Goal: Use online tool/utility: Utilize a website feature to perform a specific function

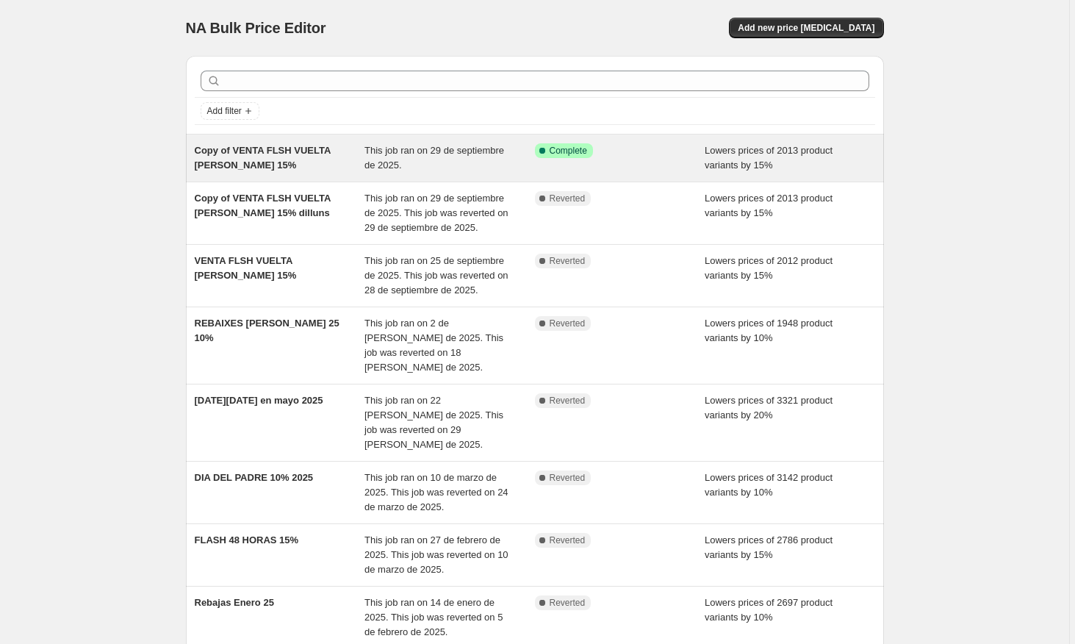
click at [434, 165] on span "This job ran on 29 de septiembre de 2025." at bounding box center [435, 158] width 140 height 26
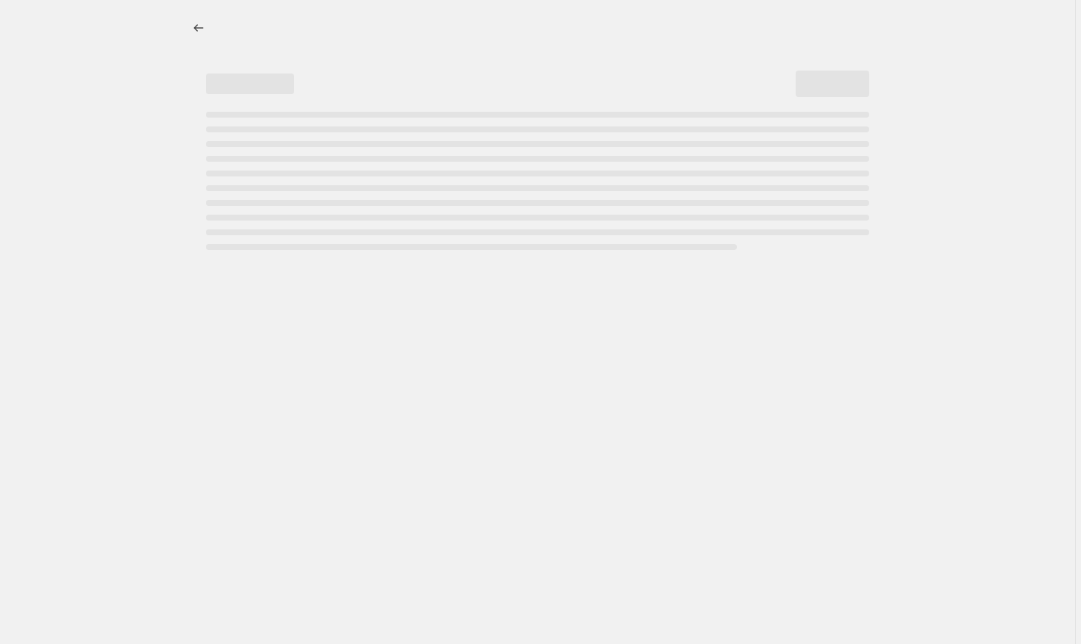
select select "percentage"
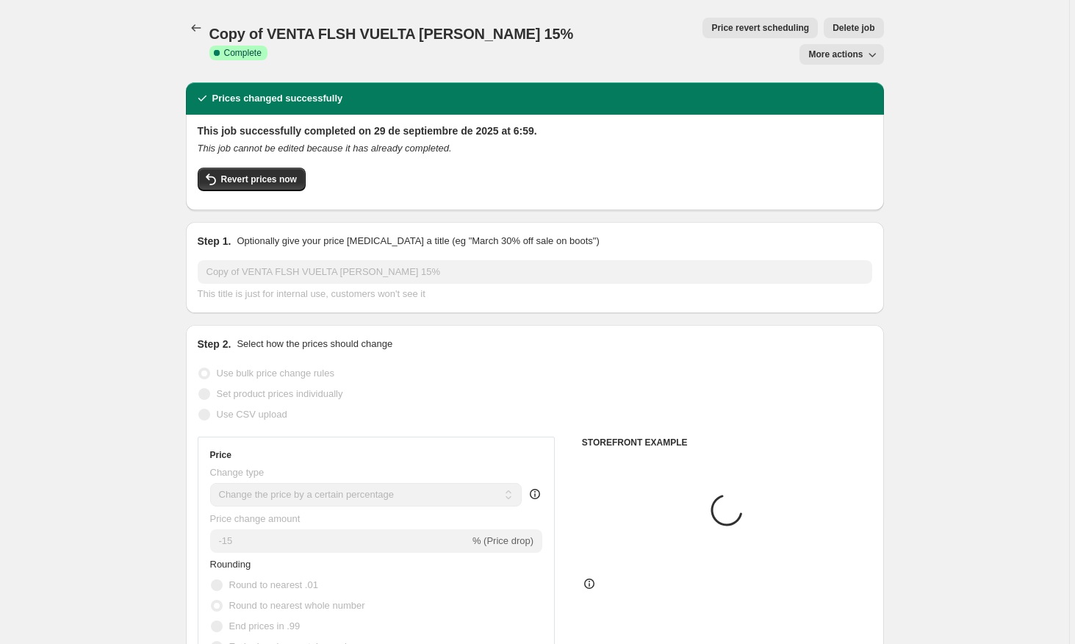
select select "collection"
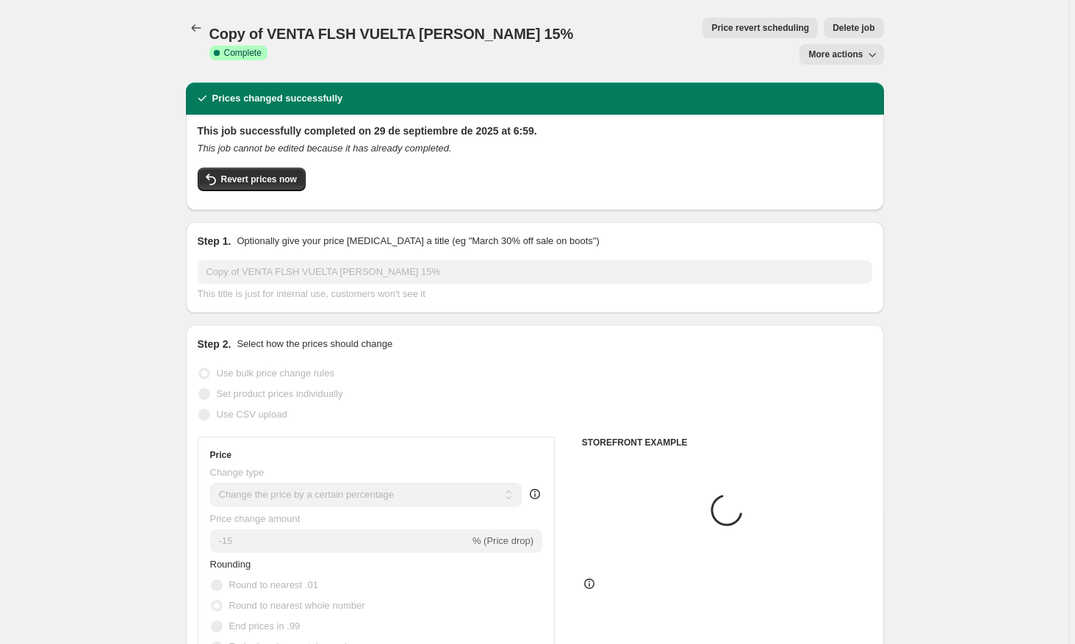
click at [842, 49] on span "More actions" at bounding box center [836, 55] width 54 height 12
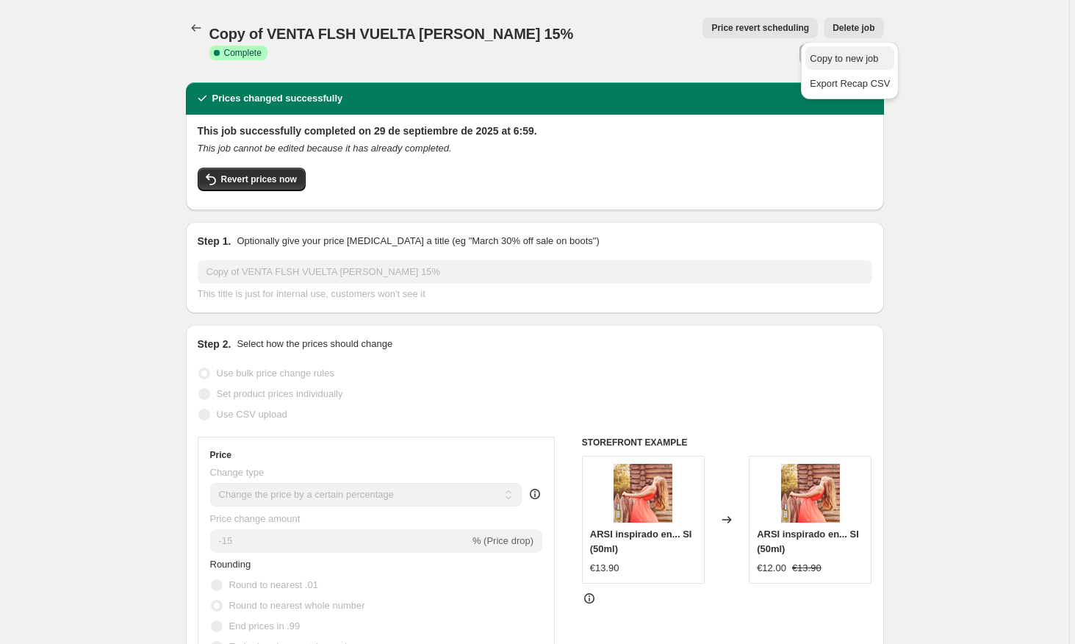
click at [841, 62] on span "Copy to new job" at bounding box center [844, 58] width 68 height 11
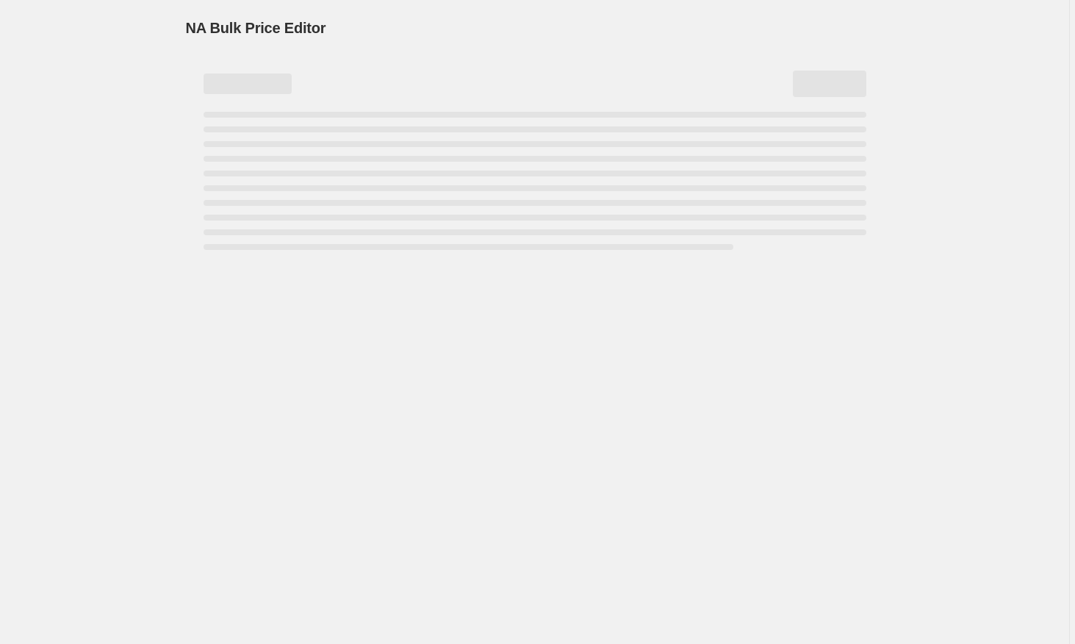
select select "percentage"
select select "collection"
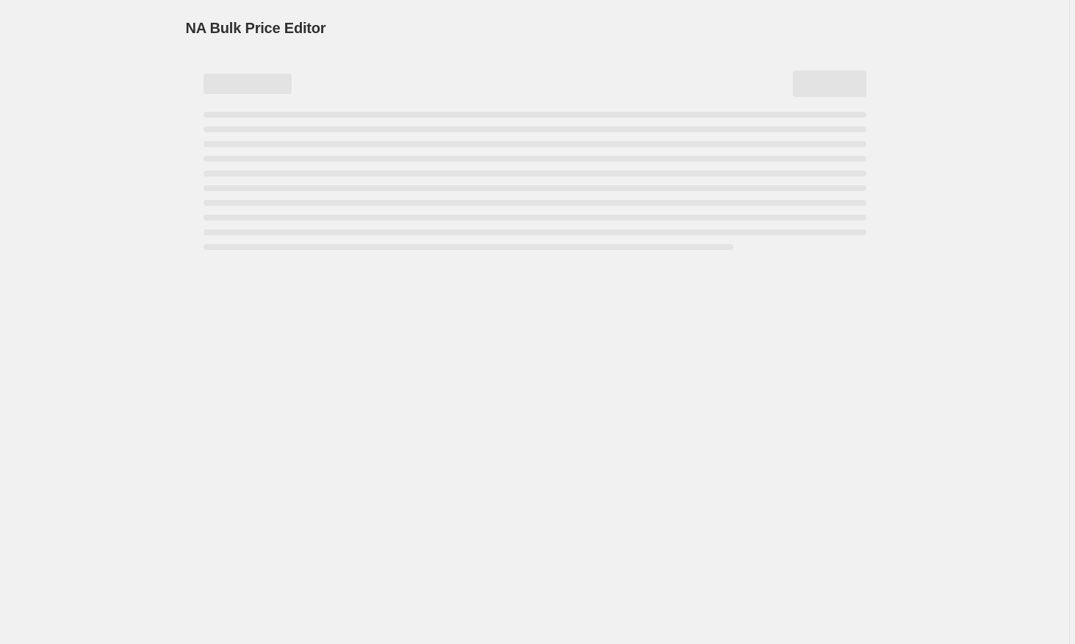
select select "collection"
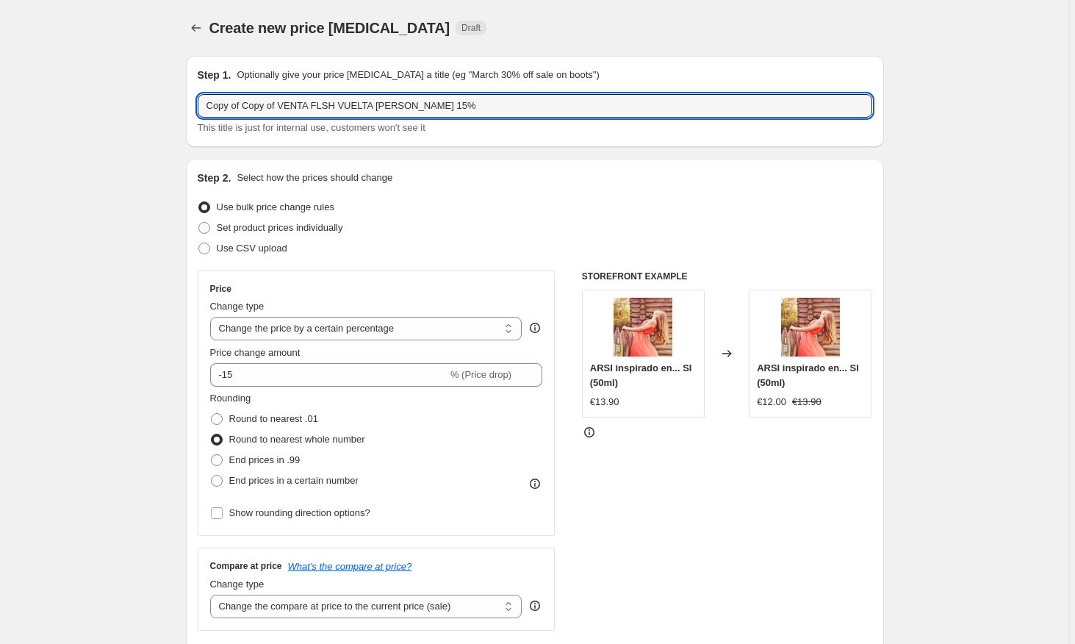
drag, startPoint x: 283, startPoint y: 111, endPoint x: 163, endPoint y: 107, distance: 119.9
click at [399, 112] on input "VENTA FLSH VUELTA [PERSON_NAME] 15%" at bounding box center [535, 106] width 675 height 24
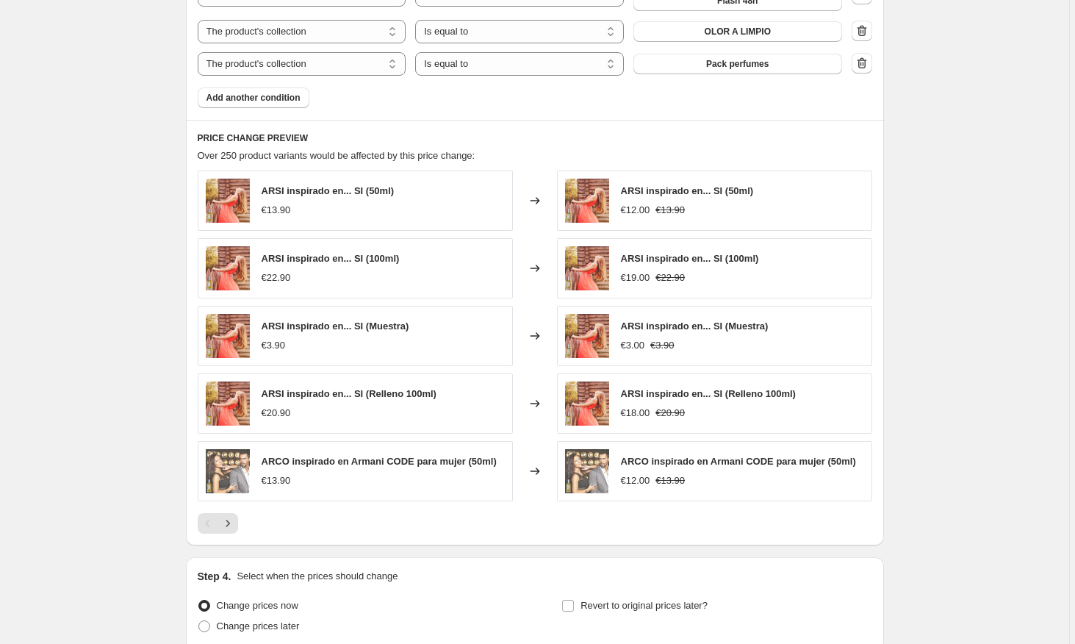
scroll to position [1129, 0]
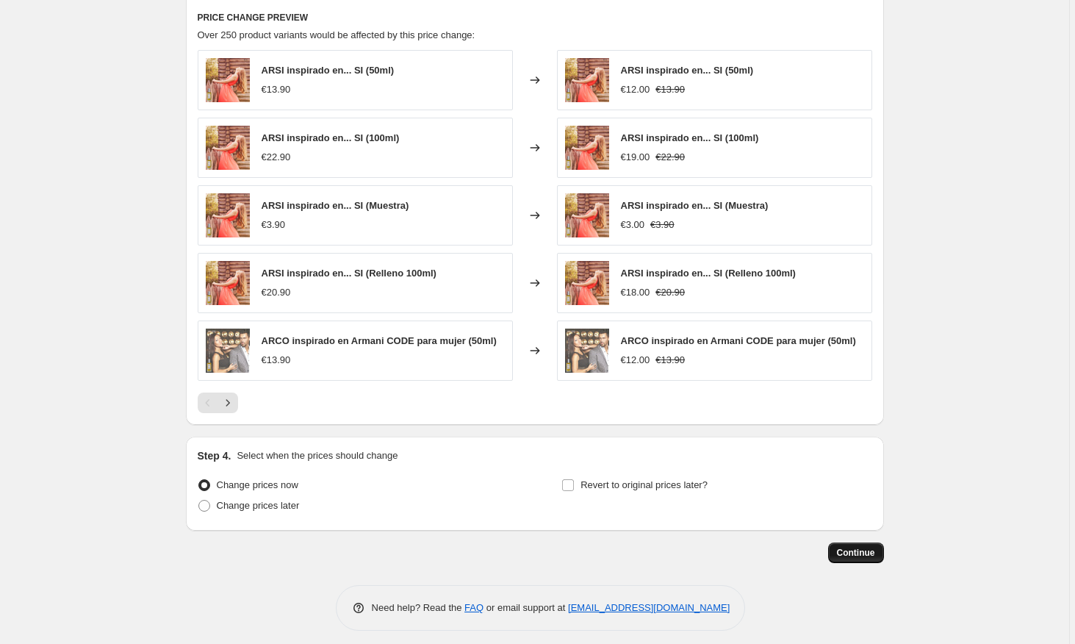
type input "VENTA FLSH VUELTA [PERSON_NAME] 15% martes"
click at [853, 547] on span "Continue" at bounding box center [856, 553] width 38 height 12
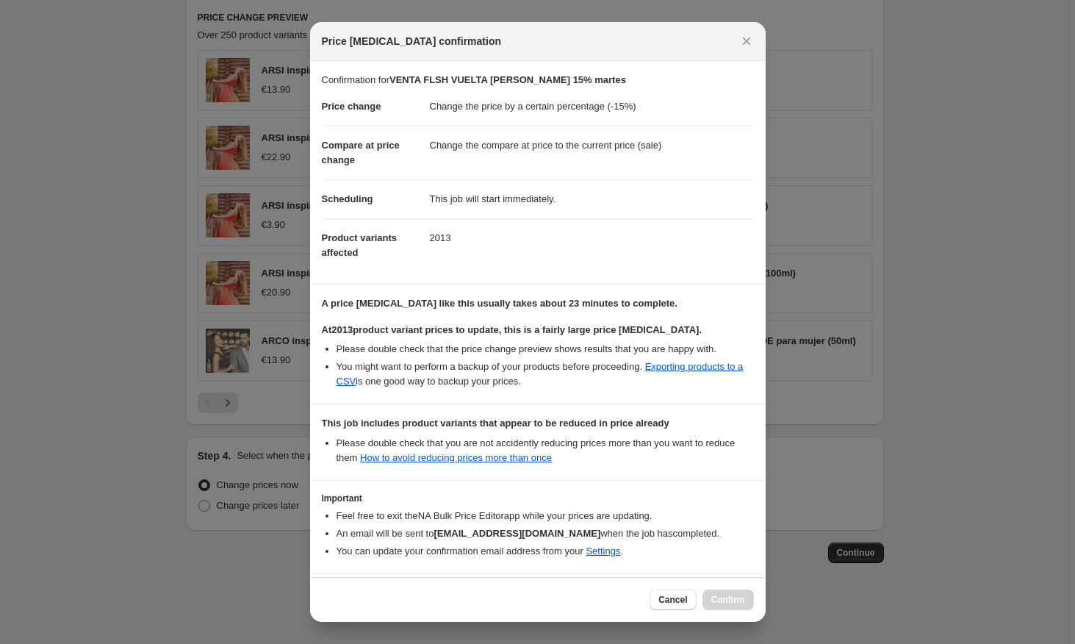
scroll to position [56, 0]
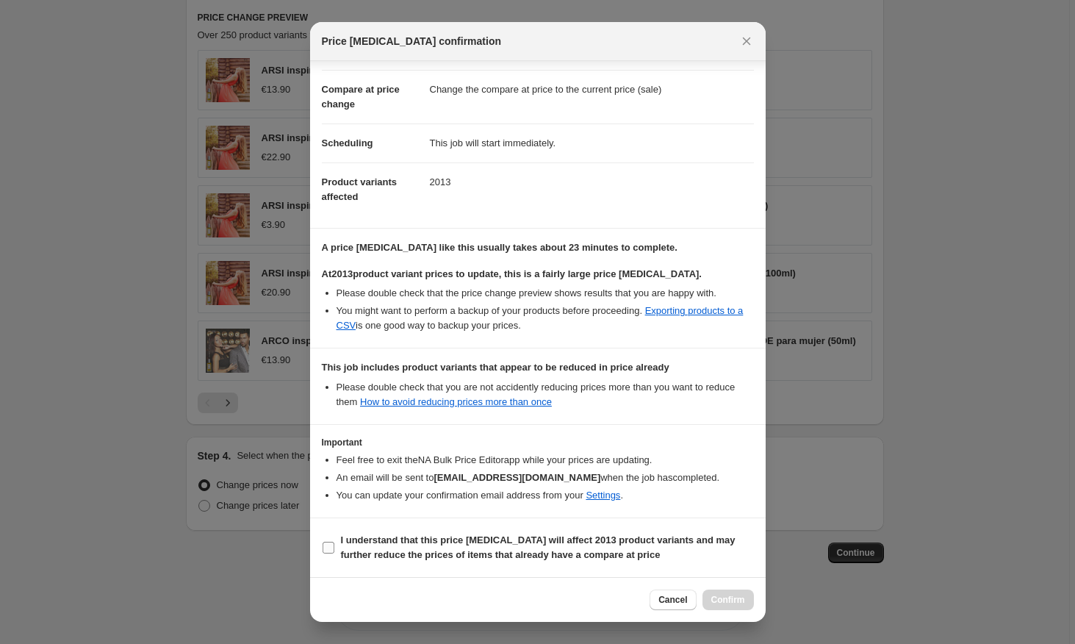
click at [330, 549] on input "I understand that this price [MEDICAL_DATA] will affect 2013 product variants a…" at bounding box center [329, 548] width 12 height 12
checkbox input "true"
click at [737, 606] on button "Confirm" at bounding box center [728, 600] width 51 height 21
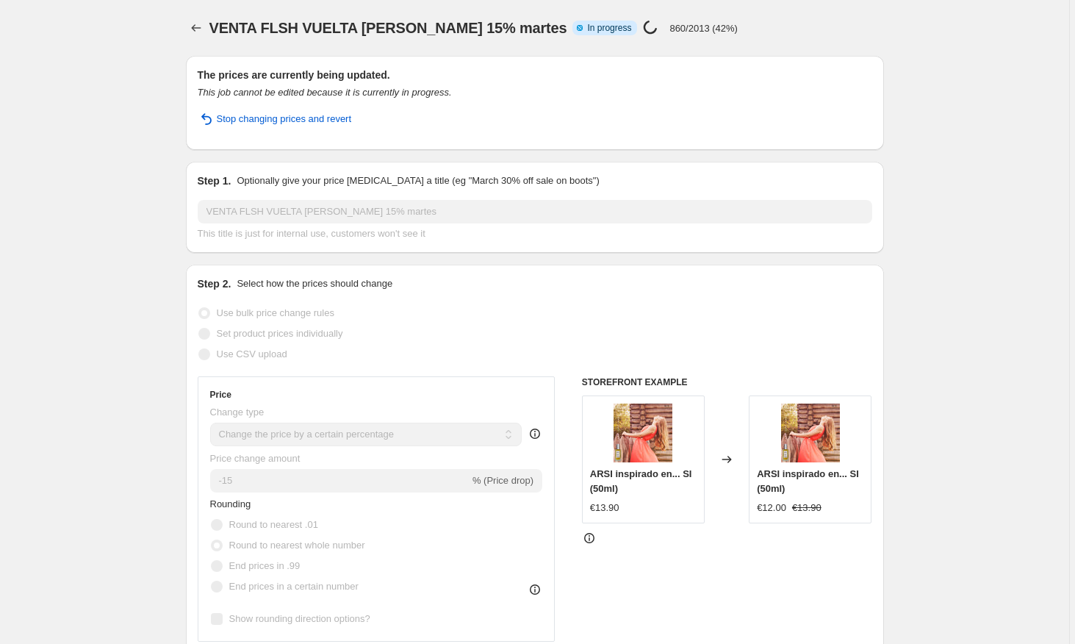
click at [587, 24] on span "In progress" at bounding box center [609, 28] width 44 height 12
click at [667, 18] on div "VENTA FLSH VUELTA [PERSON_NAME] 15% martes Info Partially complete In progress …" at bounding box center [507, 28] width 596 height 21
click at [747, 45] on div "VENTA FLSH VUELTA [PERSON_NAME] 15% martes. This page is ready VENTA FLSH VUELT…" at bounding box center [535, 28] width 698 height 56
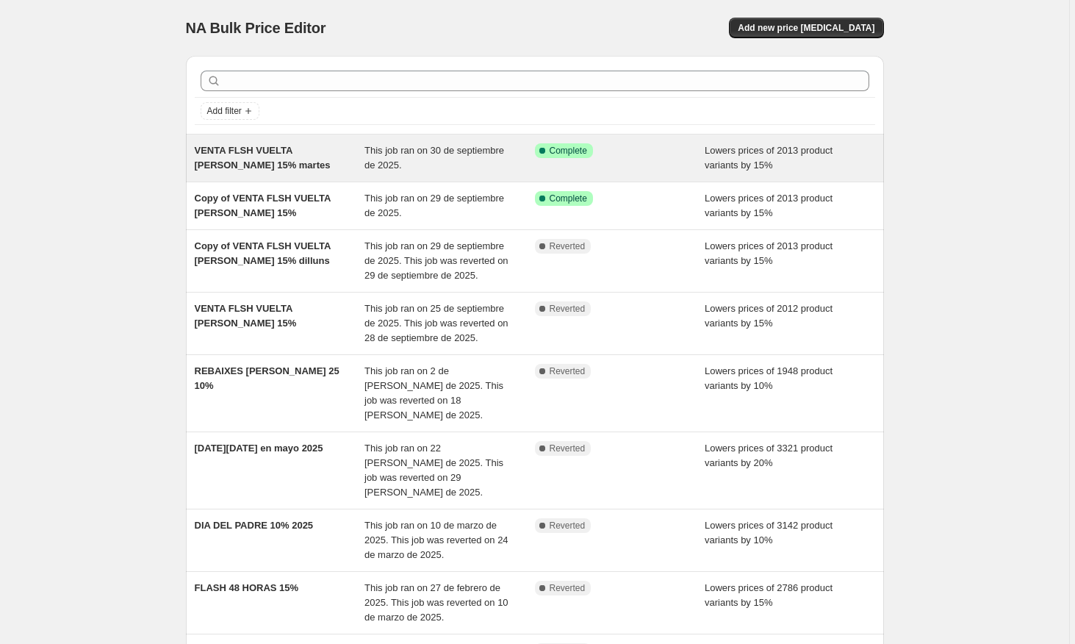
click at [407, 159] on div "This job ran on 30 de septiembre de 2025." at bounding box center [450, 157] width 171 height 29
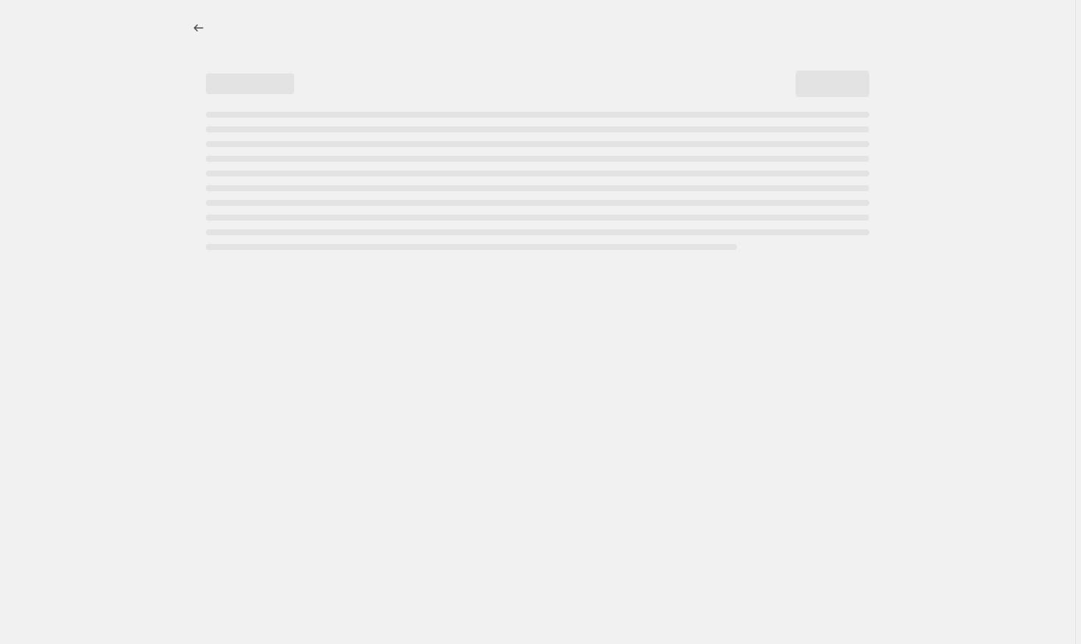
select select "percentage"
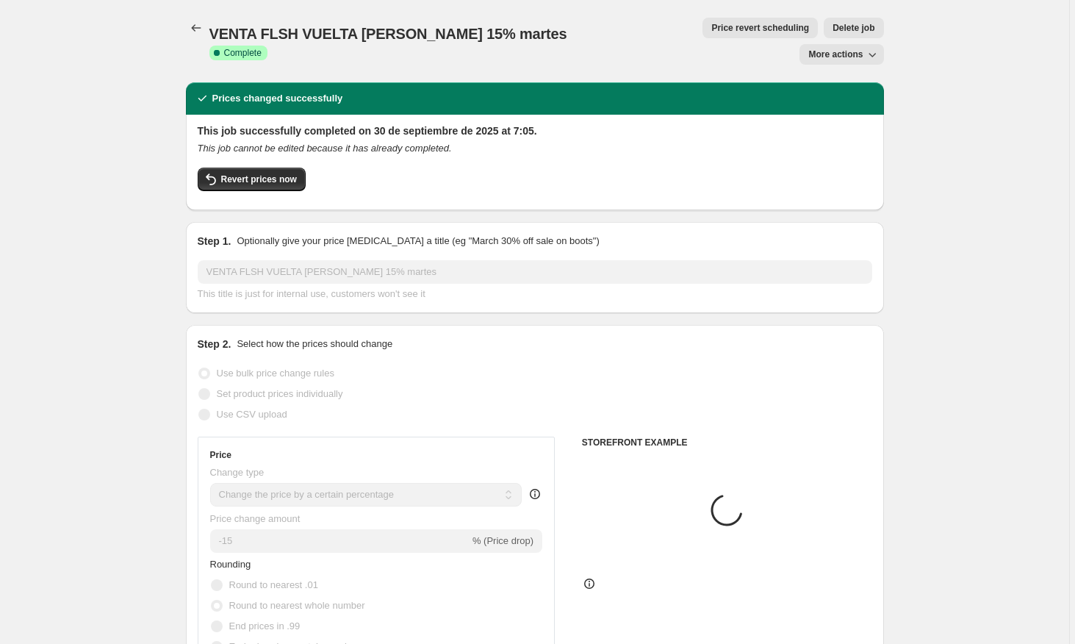
select select "collection"
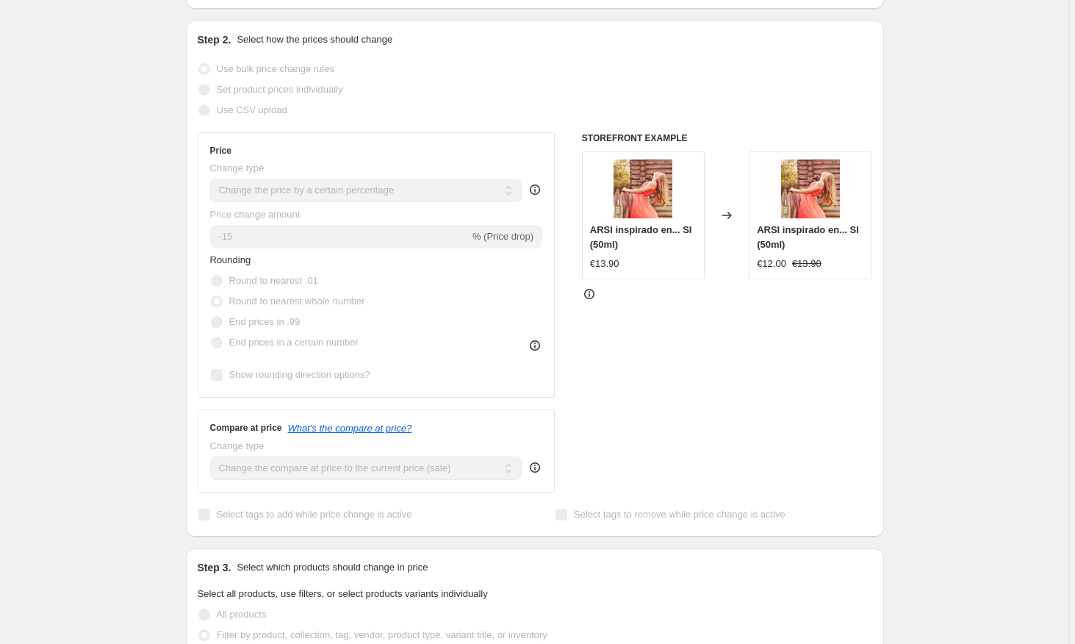
scroll to position [476, 0]
